Goal: Information Seeking & Learning: Find specific fact

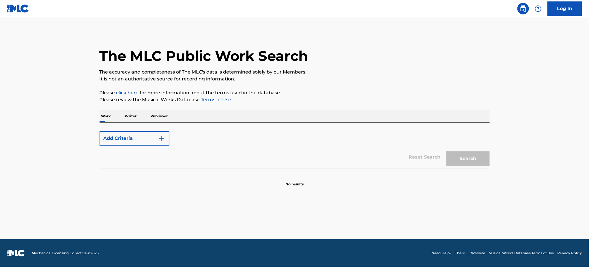
click at [474, 158] on div "Search" at bounding box center [467, 157] width 46 height 23
click at [145, 139] on button "Add Criteria" at bounding box center [135, 138] width 70 height 14
click at [165, 133] on button "Add Criteria" at bounding box center [135, 138] width 70 height 14
click at [160, 139] on img "Search Form" at bounding box center [161, 138] width 7 height 7
click at [341, 227] on main "The MLC Public Work Search The accuracy and completeness of The MLC's data is d…" at bounding box center [294, 128] width 589 height 222
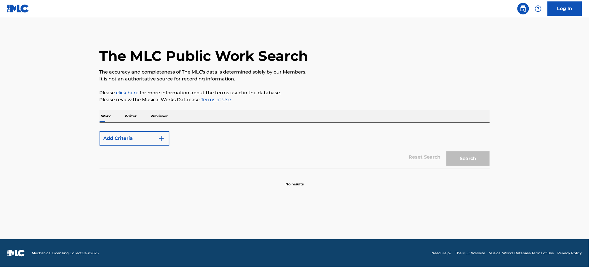
click at [424, 252] on footer "Mechanical Licensing Collective © 2025 Need Help? The MLC Website Musical Works…" at bounding box center [294, 254] width 589 height 28
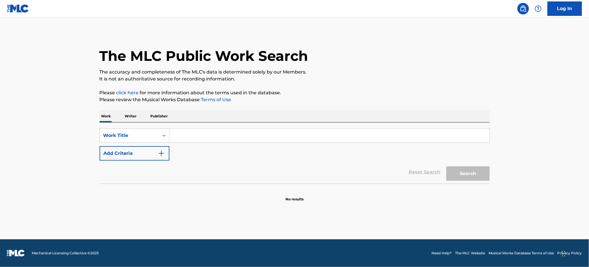
click at [243, 136] on input "Search Form" at bounding box center [329, 136] width 320 height 14
type input "w"
paste input "When We Were Light"
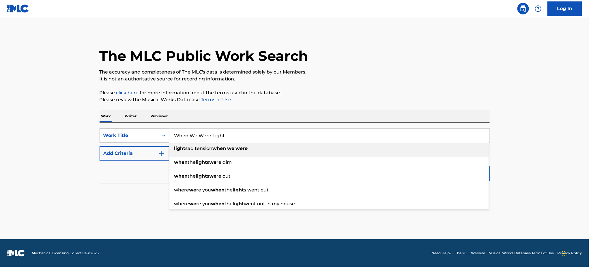
type input "When We Were Light"
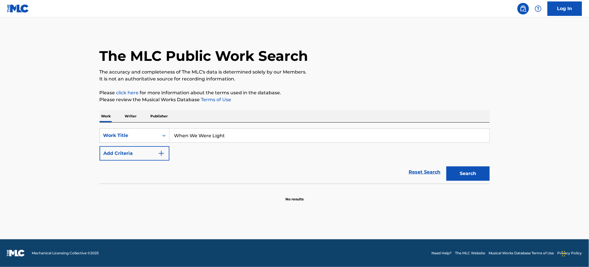
click at [100, 146] on button "Add Criteria" at bounding box center [135, 153] width 70 height 14
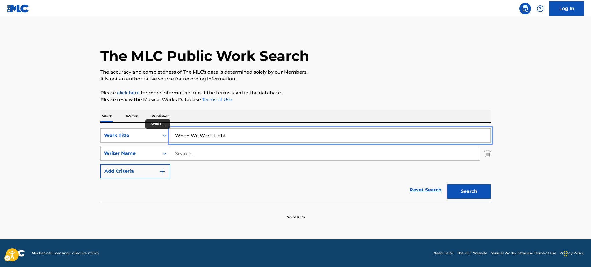
click at [247, 136] on input "When We Were Light" at bounding box center [330, 136] width 320 height 14
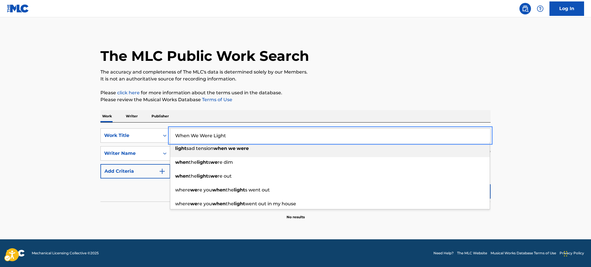
type input "light sad tension when we were"
